Goal: Entertainment & Leisure: Consume media (video, audio)

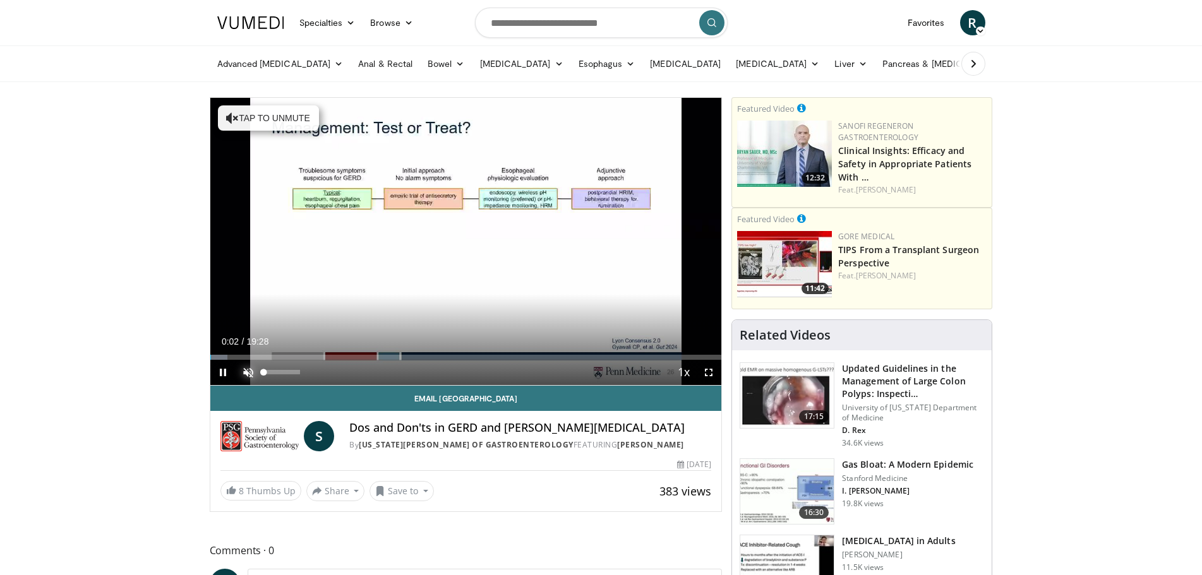
click at [246, 369] on span "Video Player" at bounding box center [248, 372] width 25 height 25
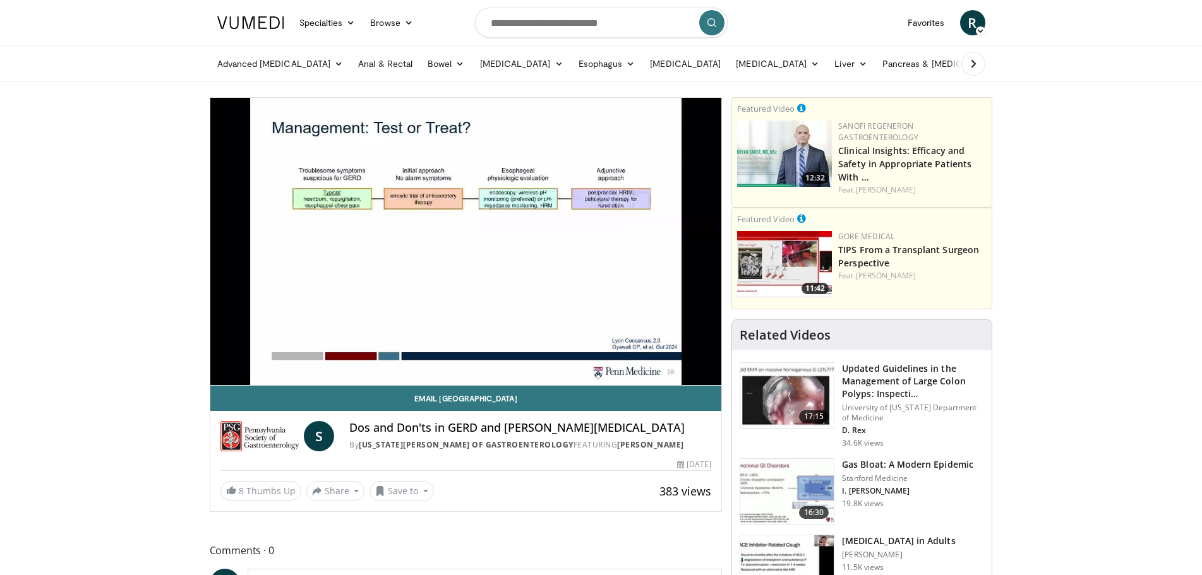
drag, startPoint x: 1128, startPoint y: 192, endPoint x: 1041, endPoint y: 203, distance: 87.8
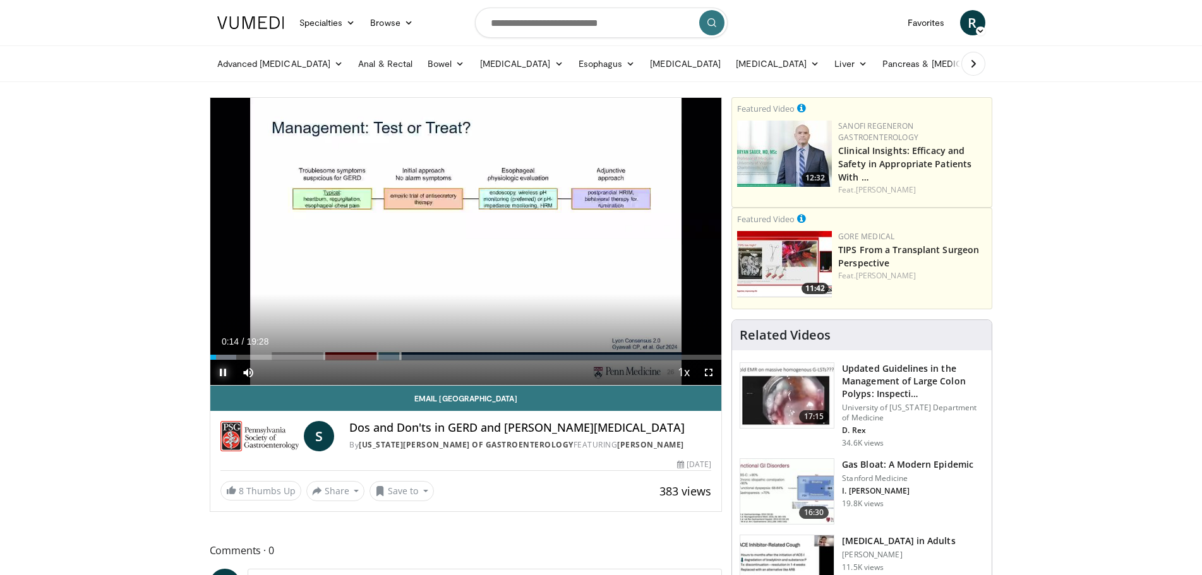
click at [222, 371] on span "Video Player" at bounding box center [222, 372] width 25 height 25
click at [224, 372] on span "Video Player" at bounding box center [222, 372] width 25 height 25
click at [710, 373] on span "Video Player" at bounding box center [708, 372] width 25 height 25
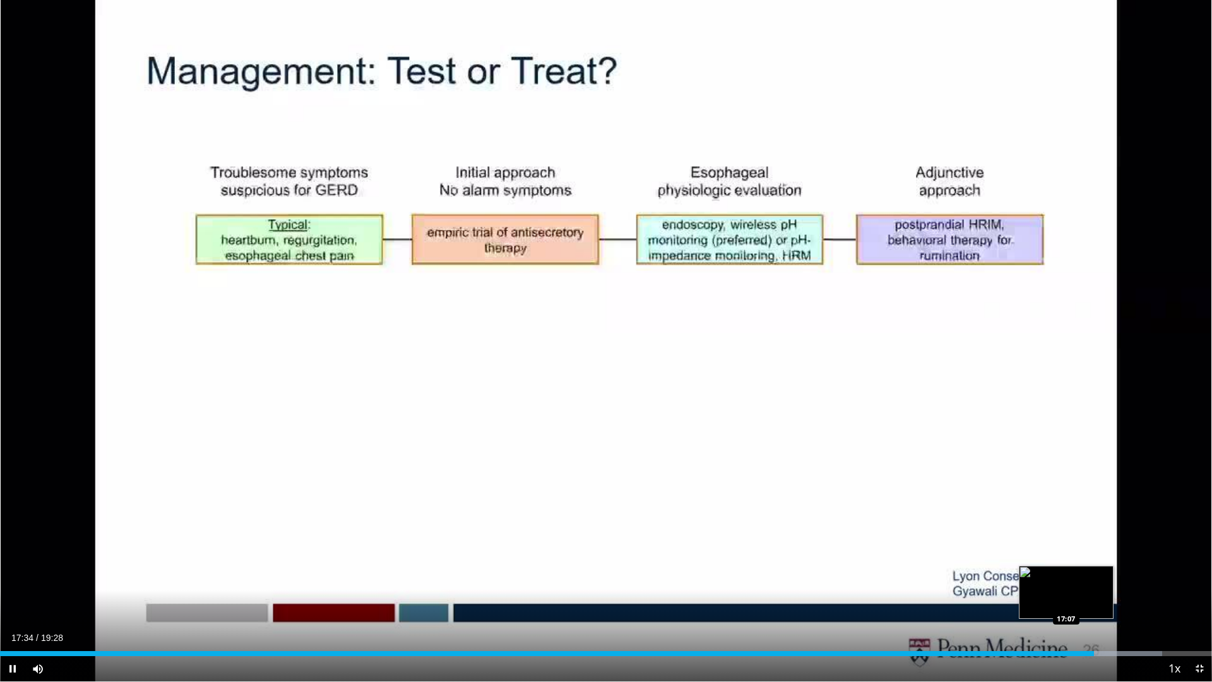
click at [1066, 575] on div "Loaded : 95.89% 17:34 17:07" at bounding box center [606, 650] width 1212 height 12
click at [1081, 575] on div "Loaded : 95.89% 17:33 17:22" at bounding box center [606, 650] width 1212 height 12
click at [12, 575] on span "Video Player" at bounding box center [12, 668] width 25 height 25
click at [1201, 575] on span "Video Player" at bounding box center [1199, 668] width 25 height 25
